Goal: Task Accomplishment & Management: Manage account settings

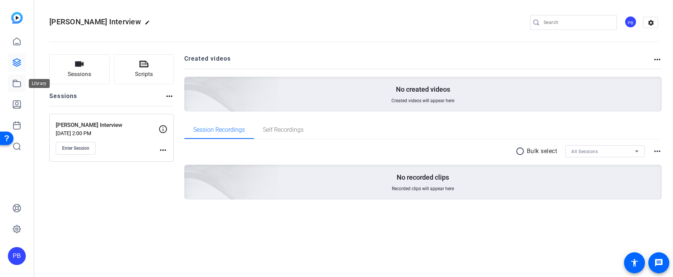
click at [17, 84] on icon at bounding box center [16, 83] width 9 height 9
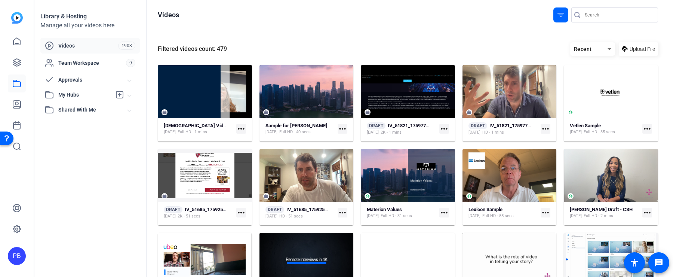
click at [106, 81] on span "Approvals" at bounding box center [93, 80] width 70 height 8
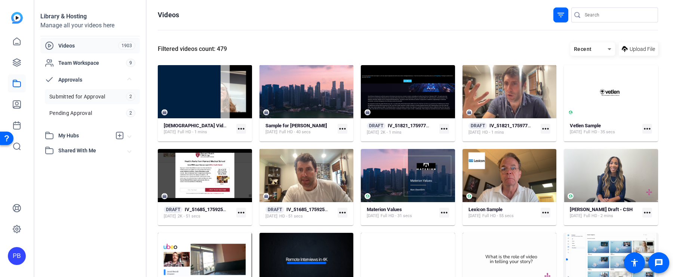
click at [101, 97] on span "Submitted for Approval" at bounding box center [77, 96] width 56 height 7
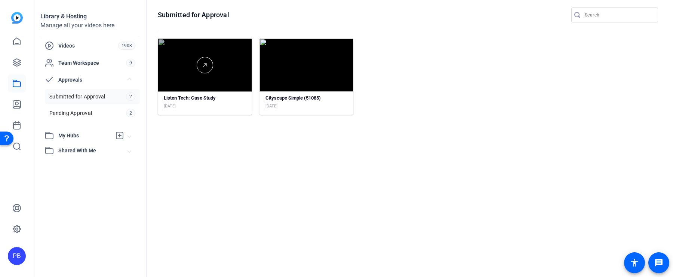
click at [217, 87] on div at bounding box center [205, 65] width 94 height 53
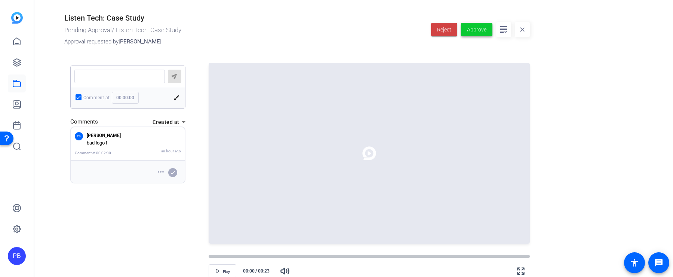
click at [476, 32] on span "Approve" at bounding box center [476, 30] width 19 height 8
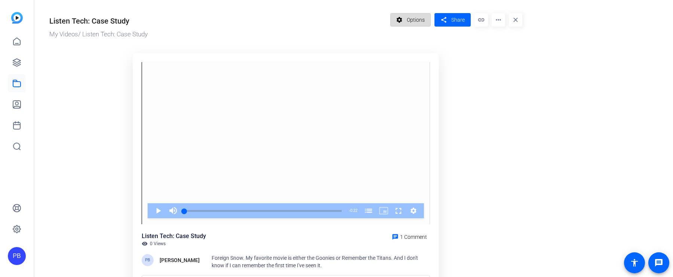
click at [413, 21] on span "Options" at bounding box center [416, 20] width 18 height 14
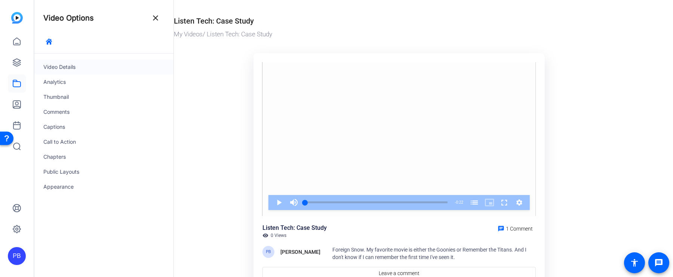
click at [92, 69] on div "Video Details" at bounding box center [103, 66] width 139 height 15
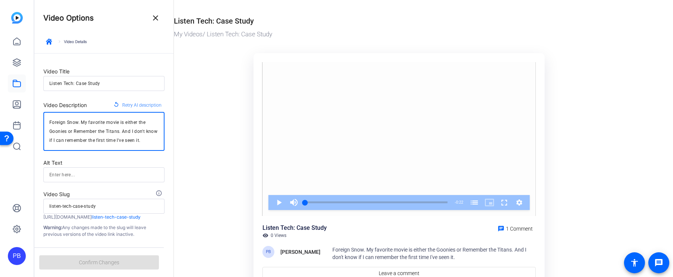
drag, startPoint x: 148, startPoint y: 143, endPoint x: 36, endPoint y: 112, distance: 115.6
click at [36, 112] on form "Video Title Listen Tech: Case Study Video Description replay Retry AI descripti…" at bounding box center [103, 145] width 139 height 184
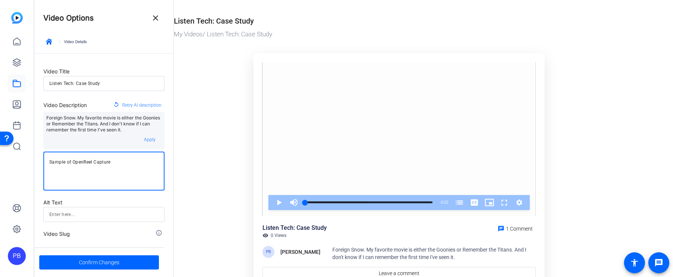
scroll to position [46, 0]
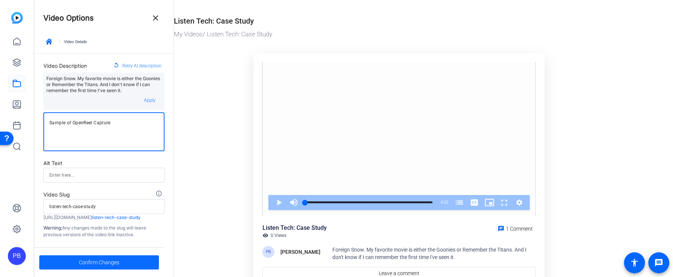
type textarea "Sample of OpenReel Capture"
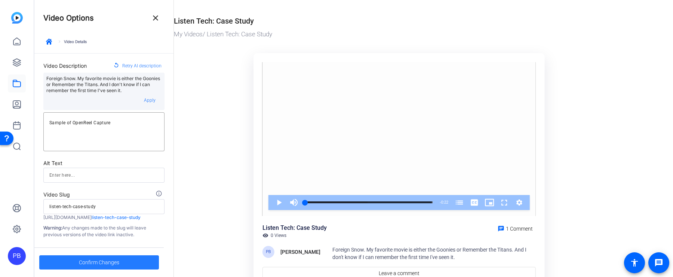
click at [112, 263] on span "Confirm Changes" at bounding box center [99, 262] width 40 height 14
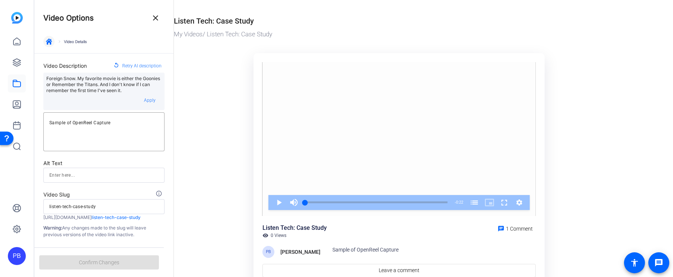
click at [51, 44] on icon "button" at bounding box center [49, 42] width 6 height 6
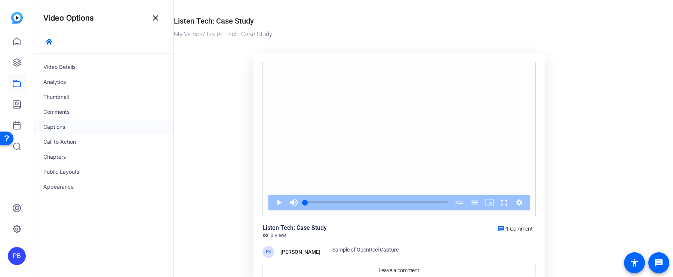
click at [81, 128] on div "Captions" at bounding box center [103, 126] width 139 height 15
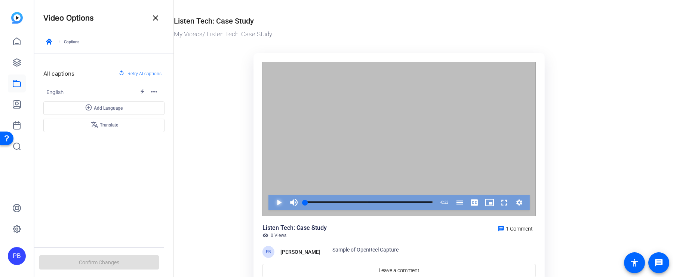
click at [272, 204] on span "Video Player" at bounding box center [272, 202] width 0 height 15
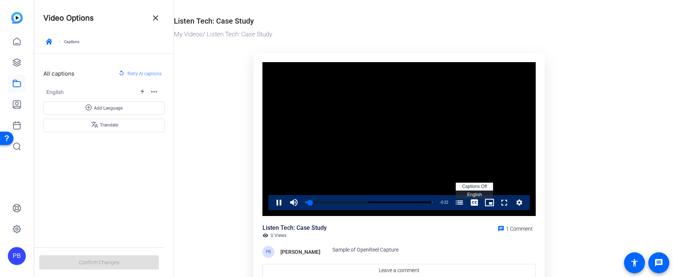
click at [475, 194] on span "English Captions" at bounding box center [474, 194] width 15 height 5
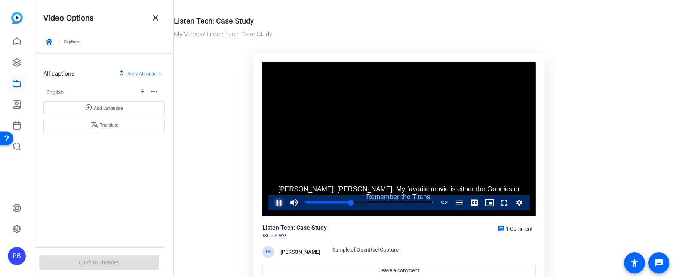
click at [272, 202] on span "Video Player" at bounding box center [272, 202] width 0 height 15
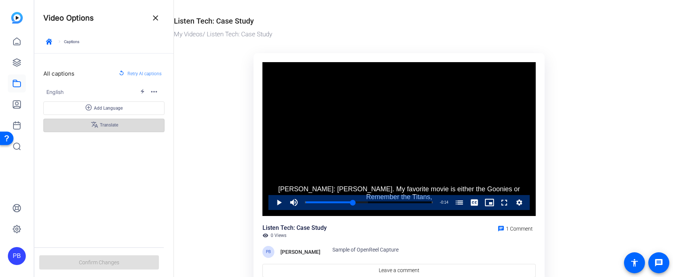
click at [109, 124] on span "translate Translate" at bounding box center [104, 125] width 28 height 9
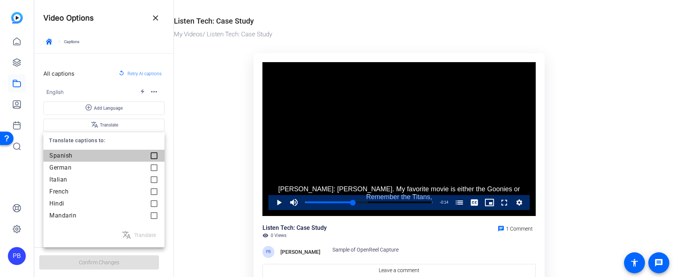
click at [155, 155] on div at bounding box center [154, 155] width 15 height 15
click at [146, 235] on span "Translate" at bounding box center [145, 234] width 22 height 9
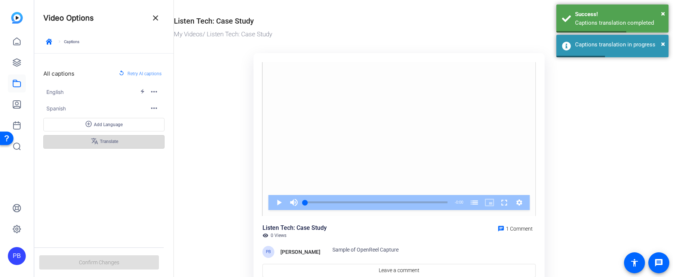
click at [124, 139] on span at bounding box center [104, 142] width 120 height 18
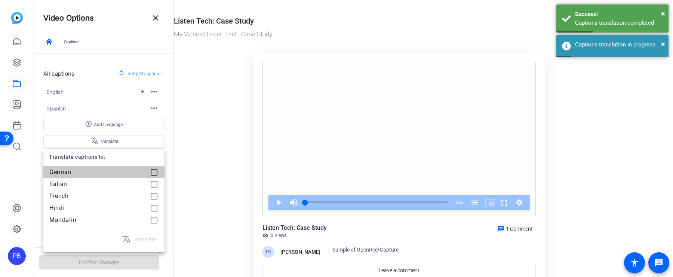
click at [154, 171] on div at bounding box center [154, 172] width 15 height 15
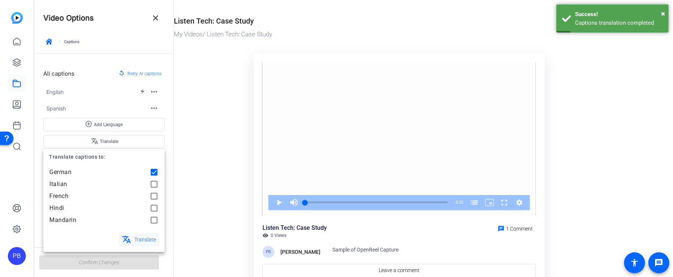
click at [142, 238] on span "Translate" at bounding box center [145, 239] width 22 height 9
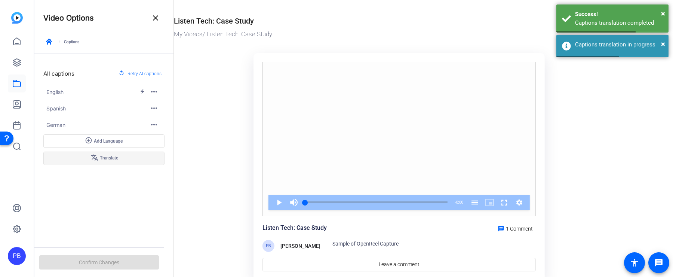
click at [140, 162] on span at bounding box center [104, 158] width 120 height 18
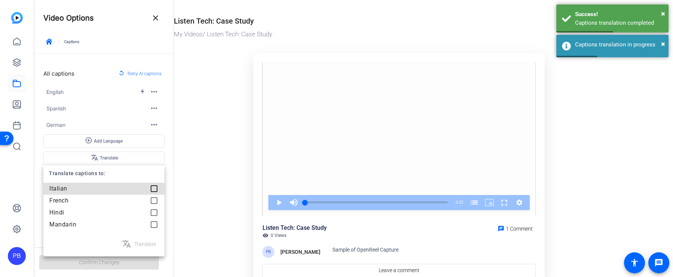
click at [154, 191] on div at bounding box center [154, 188] width 15 height 15
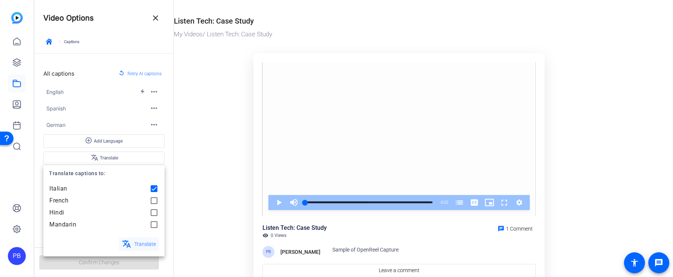
click at [145, 247] on span "Translate" at bounding box center [145, 243] width 22 height 9
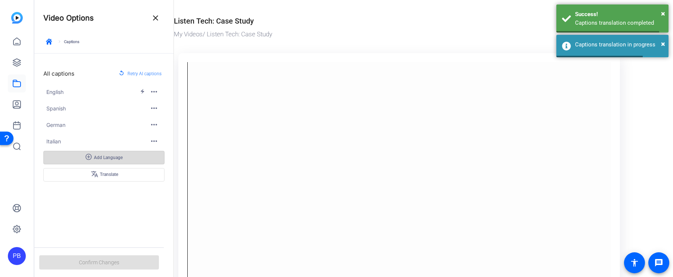
click at [134, 155] on span at bounding box center [104, 158] width 120 height 18
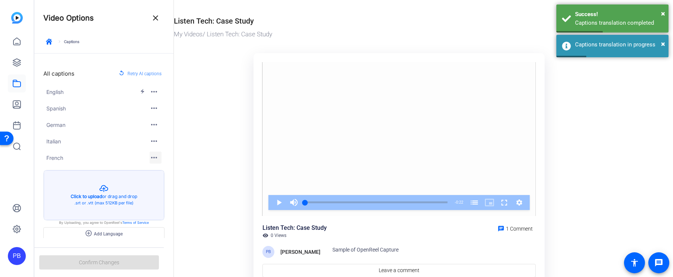
click at [155, 159] on mat-icon "more_horiz" at bounding box center [154, 157] width 9 height 9
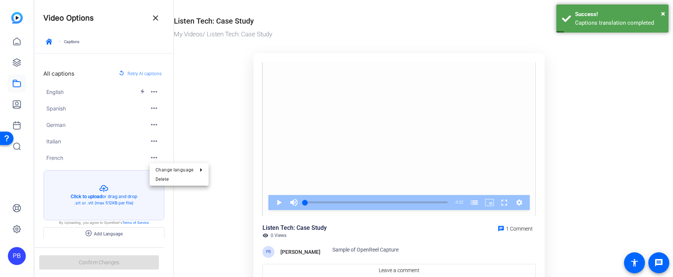
click at [187, 184] on div "Change language Delete" at bounding box center [179, 174] width 59 height 22
click at [192, 181] on ktd-grid "Video Player is loading. Play Video Play Mute Current Time 0:00 / Duration 0:22…" at bounding box center [399, 170] width 451 height 243
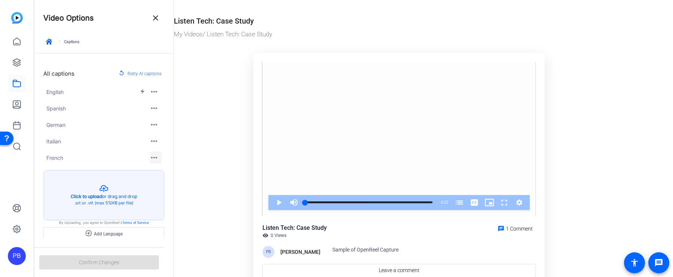
click at [156, 157] on mat-icon "more_horiz" at bounding box center [154, 157] width 9 height 9
click at [172, 176] on span "Delete" at bounding box center [179, 179] width 47 height 9
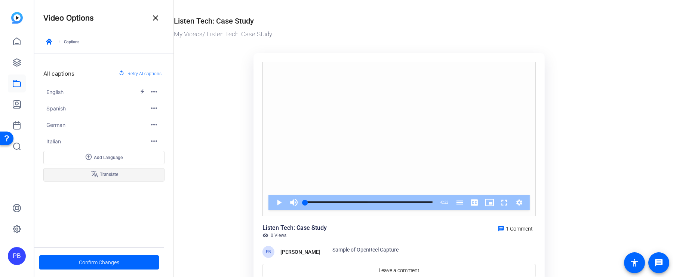
click at [119, 175] on span at bounding box center [104, 175] width 120 height 18
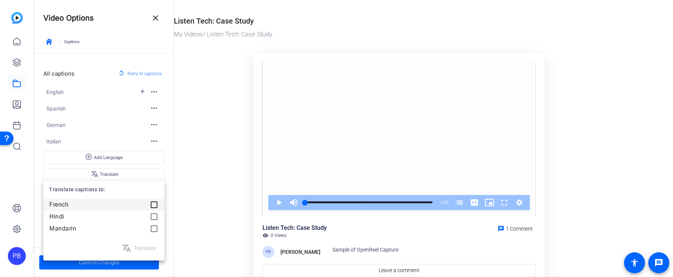
click at [154, 203] on div at bounding box center [154, 204] width 15 height 15
click at [137, 250] on span "Translate" at bounding box center [145, 248] width 22 height 9
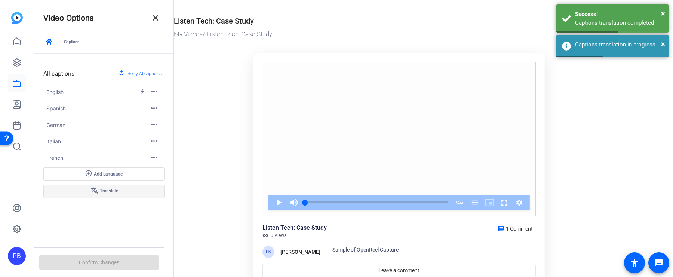
click at [137, 194] on span at bounding box center [104, 191] width 120 height 18
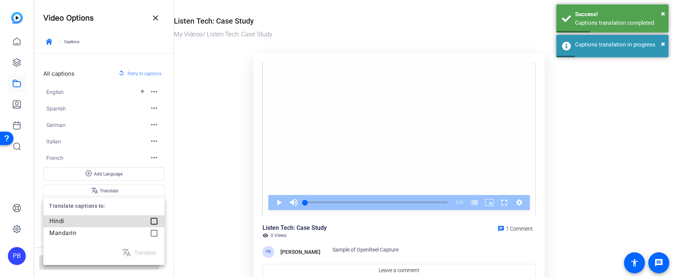
click at [155, 222] on div at bounding box center [154, 221] width 15 height 15
click at [146, 253] on span "Translate" at bounding box center [145, 252] width 22 height 9
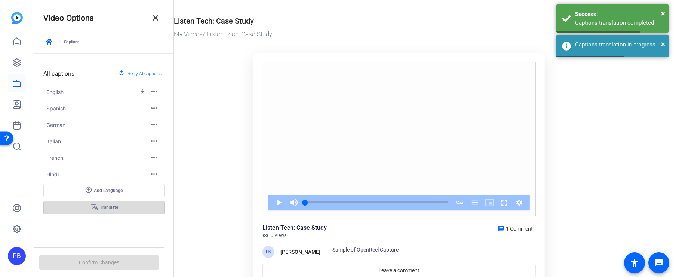
click at [140, 211] on span at bounding box center [104, 208] width 120 height 18
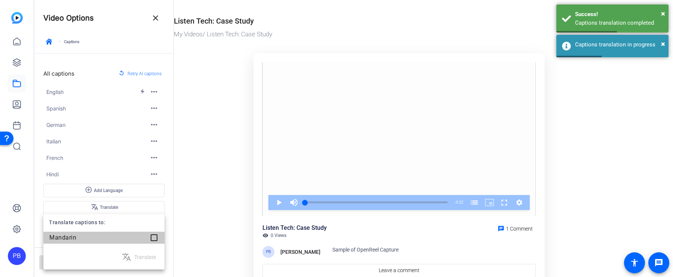
click at [156, 238] on div at bounding box center [154, 237] width 15 height 15
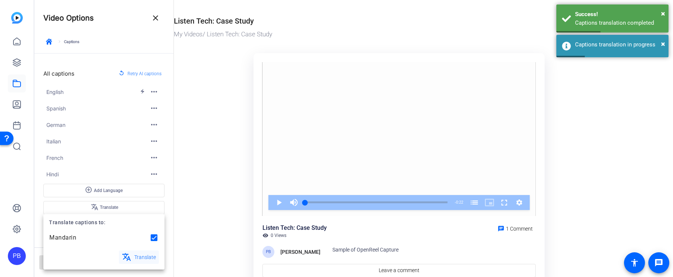
click at [150, 258] on span "Translate" at bounding box center [145, 257] width 22 height 9
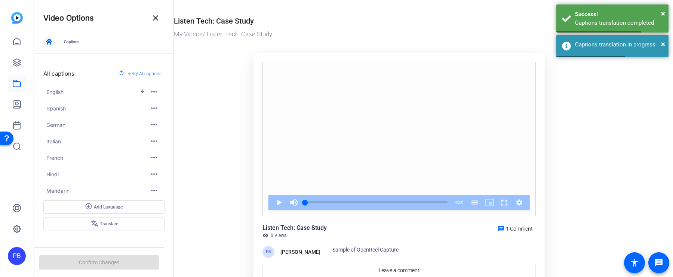
click at [50, 45] on span "button" at bounding box center [49, 42] width 18 height 18
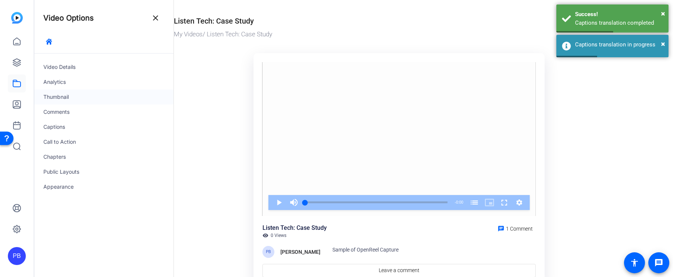
click at [100, 100] on div "Thumbnail" at bounding box center [103, 96] width 139 height 15
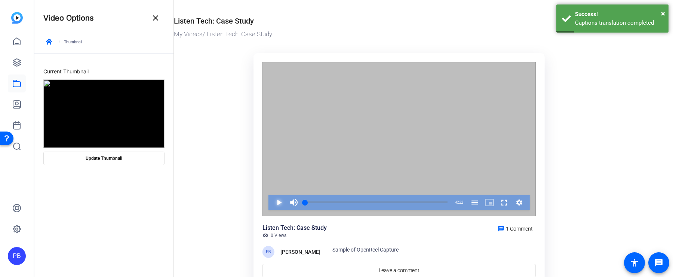
click at [272, 202] on span "Video Player" at bounding box center [272, 202] width 0 height 15
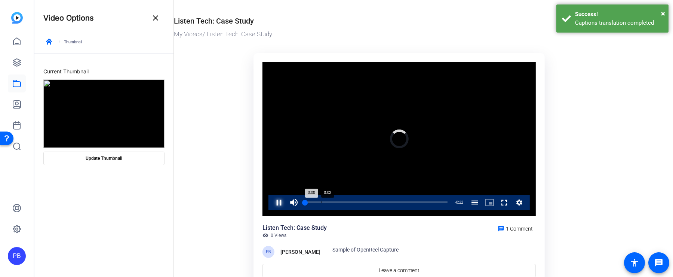
click at [338, 203] on div "Loaded : 0.00% 0:02 0:00" at bounding box center [377, 202] width 150 height 15
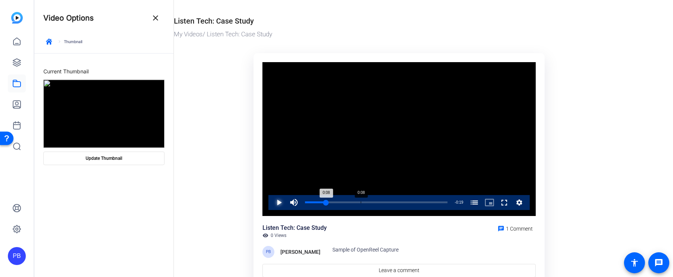
click at [361, 202] on div "Loaded : 0.00% 0:08 0:08" at bounding box center [376, 202] width 143 height 2
click at [272, 202] on span "Video Player" at bounding box center [272, 202] width 0 height 15
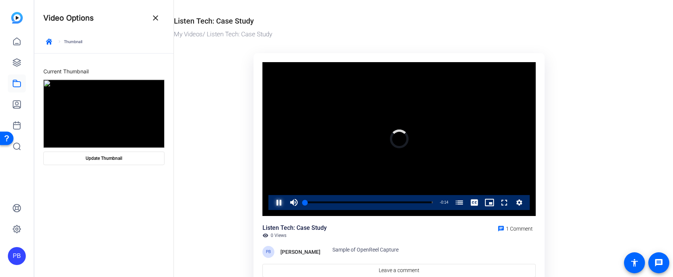
click at [272, 202] on span "Video Player" at bounding box center [272, 202] width 0 height 15
click at [272, 201] on span "Video Player" at bounding box center [272, 202] width 0 height 15
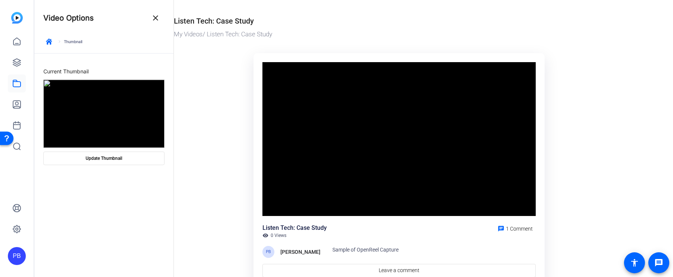
click at [275, 201] on video "Video Player" at bounding box center [399, 139] width 273 height 154
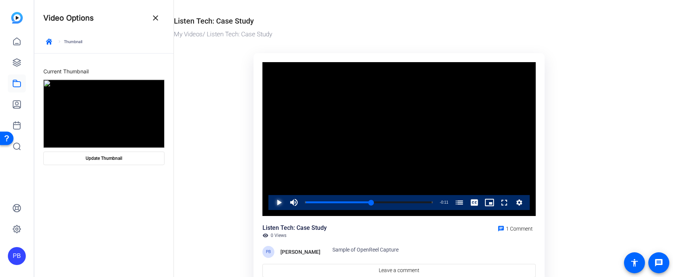
click at [272, 201] on span "Video Player" at bounding box center [272, 202] width 0 height 15
click at [134, 157] on span at bounding box center [104, 158] width 120 height 18
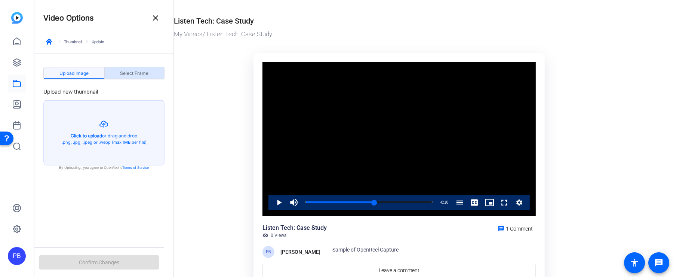
click at [150, 69] on div "Select Frame" at bounding box center [135, 73] width 60 height 12
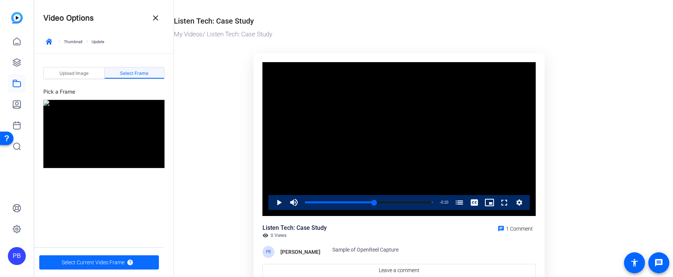
click at [119, 263] on span "Select Current Video Frame" at bounding box center [93, 262] width 63 height 14
click at [111, 260] on span "Select Current Video Frame" at bounding box center [93, 262] width 63 height 14
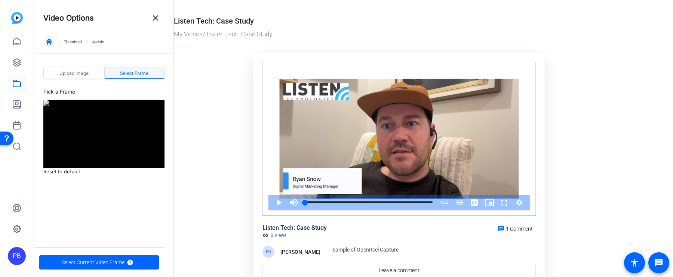
click at [49, 43] on icon "button" at bounding box center [49, 42] width 6 height 6
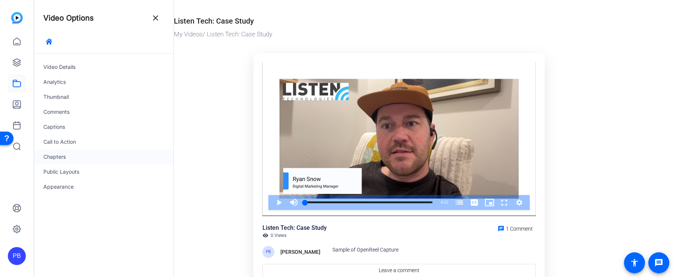
click at [83, 162] on div "Chapters" at bounding box center [103, 156] width 139 height 15
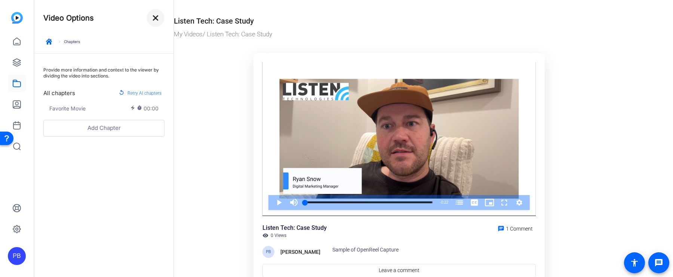
click at [154, 20] on mat-icon "close" at bounding box center [155, 17] width 9 height 9
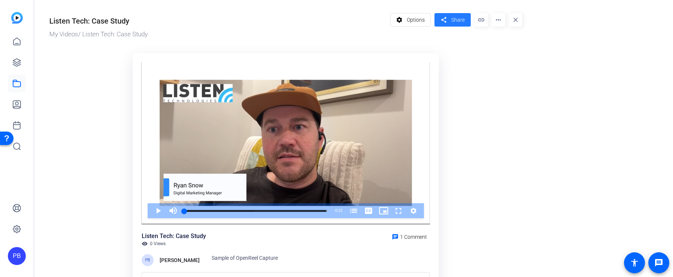
click at [461, 21] on span "Share" at bounding box center [458, 20] width 13 height 8
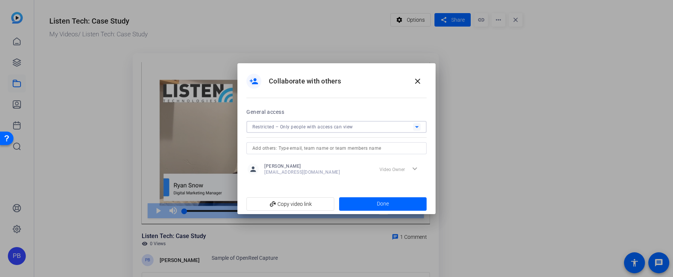
click at [317, 129] on span "Restricted – Only people with access can view" at bounding box center [303, 126] width 101 height 5
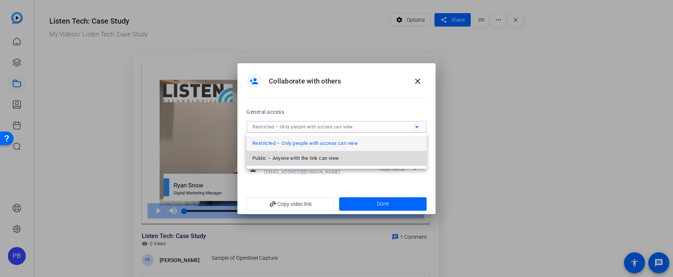
click at [313, 159] on span "Public – Anyone with the link can view" at bounding box center [296, 158] width 86 height 9
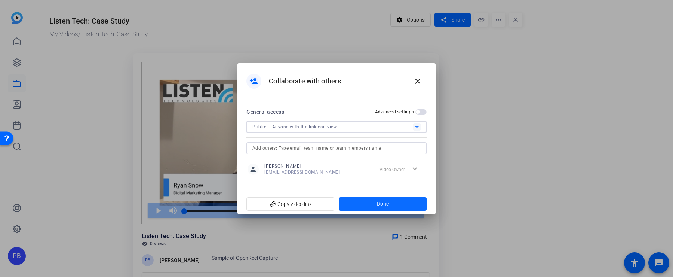
click at [365, 204] on span at bounding box center [383, 204] width 88 height 18
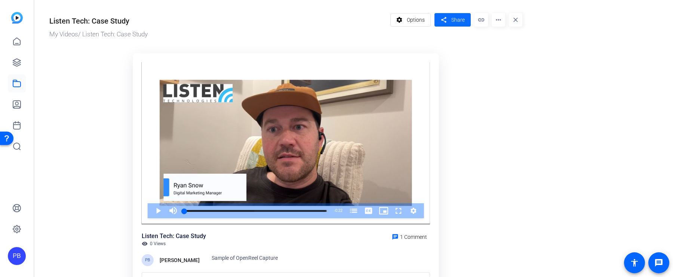
click at [449, 21] on span at bounding box center [453, 20] width 36 height 18
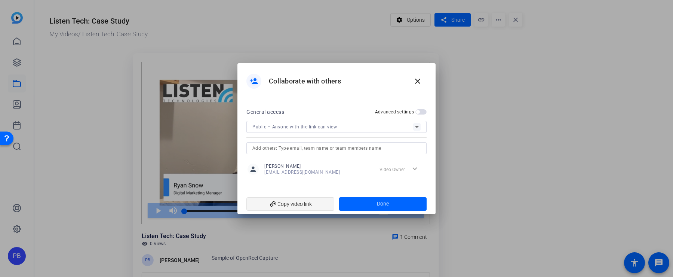
click at [306, 203] on span "add_link Copy video link" at bounding box center [291, 204] width 76 height 14
click at [422, 79] on mat-icon "close" at bounding box center [417, 81] width 9 height 9
